Goal: Check status: Check status

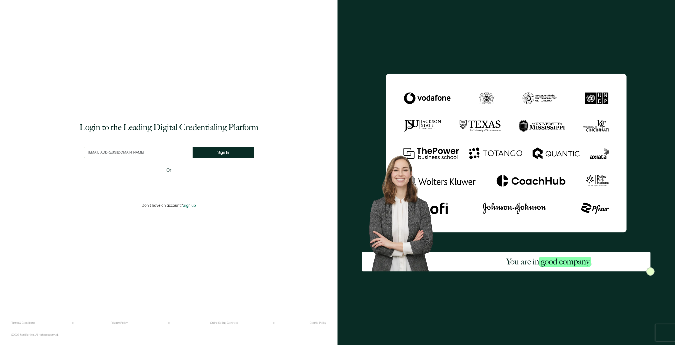
type input "[EMAIL_ADDRESS][DOMAIN_NAME]"
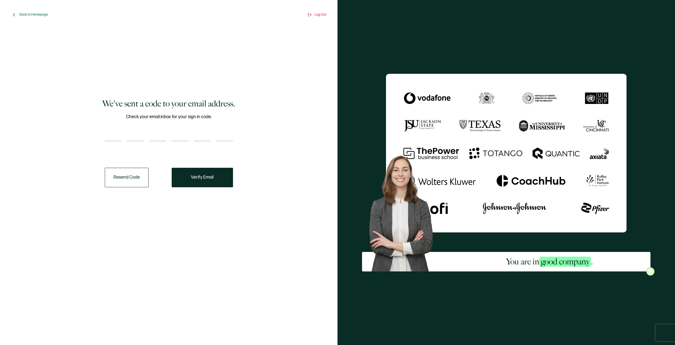
click at [110, 136] on input "number" at bounding box center [113, 135] width 17 height 11
paste input "7"
type input "7"
type input "1"
type input "3"
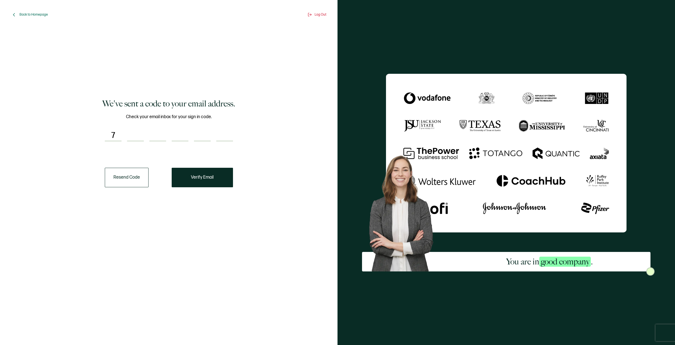
type input "2"
type input "8"
type input "3"
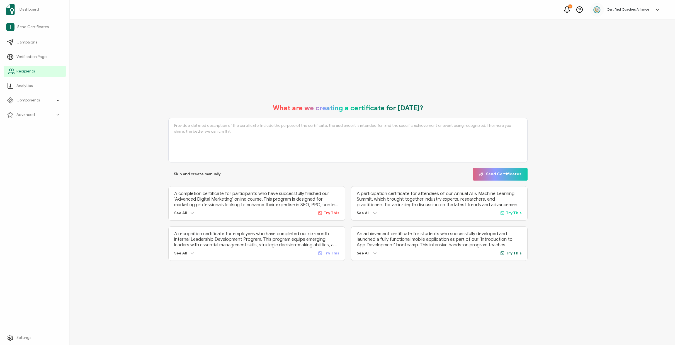
click at [20, 74] on link "Recipients" at bounding box center [35, 71] width 62 height 11
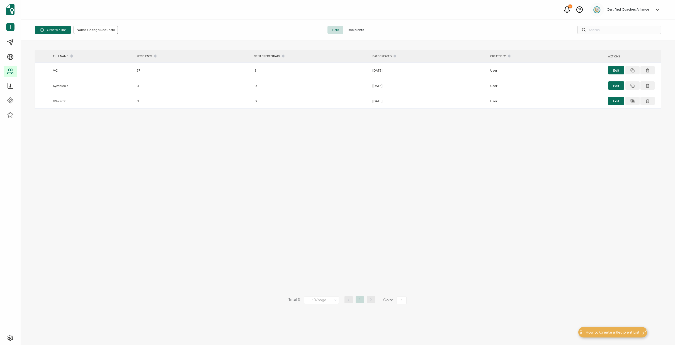
click at [358, 32] on span "Recipients" at bounding box center [355, 30] width 25 height 8
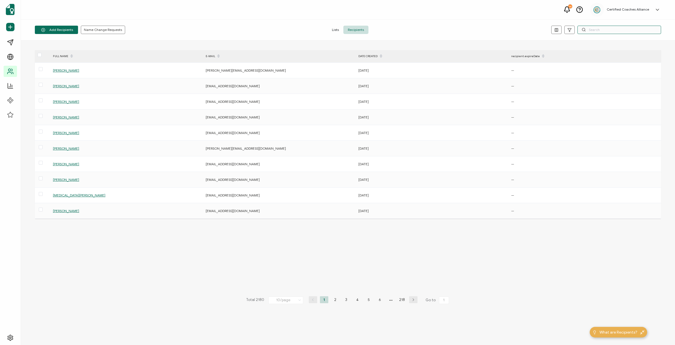
click at [595, 30] on input "text" at bounding box center [619, 30] width 84 height 8
paste input "[EMAIL_ADDRESS][DOMAIN_NAME]"
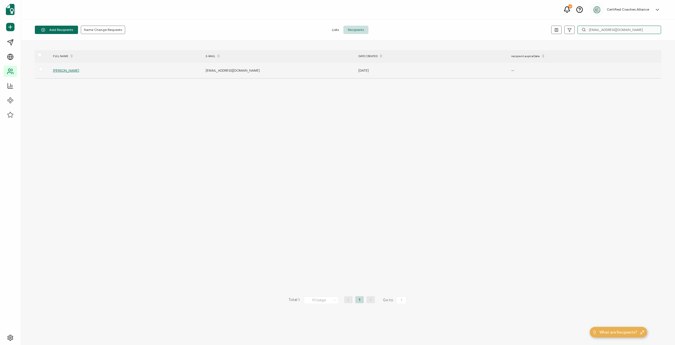
type input "[EMAIL_ADDRESS][DOMAIN_NAME]"
click at [67, 69] on span "[PERSON_NAME]" at bounding box center [66, 70] width 26 height 4
